Goal: Transaction & Acquisition: Purchase product/service

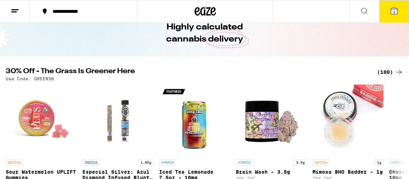
click at [385, 69] on div "(100)" at bounding box center [390, 72] width 26 height 9
